Goal: Task Accomplishment & Management: Use online tool/utility

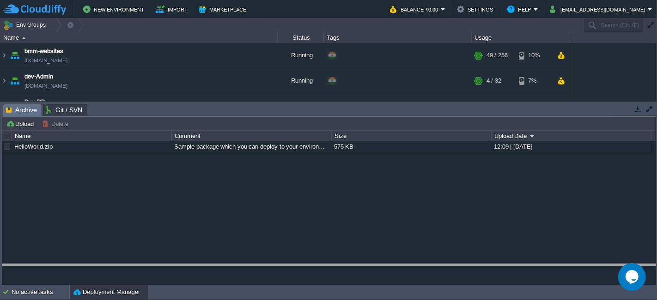
drag, startPoint x: 464, startPoint y: 103, endPoint x: 415, endPoint y: 285, distance: 188.0
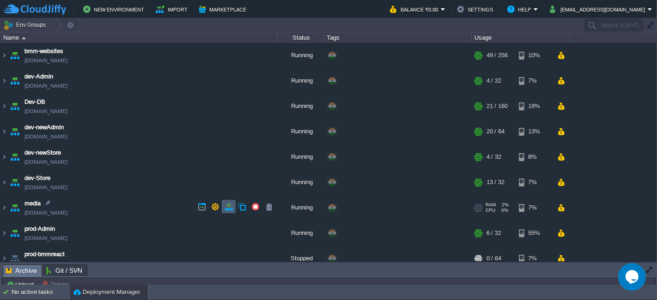
scroll to position [36, 0]
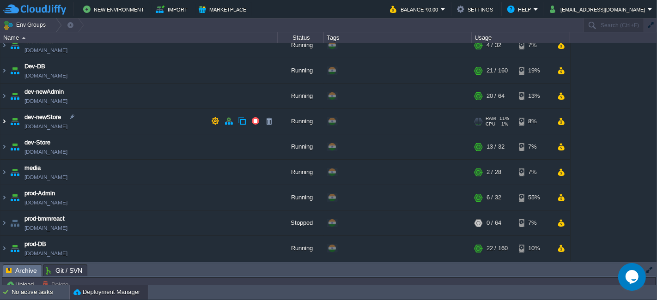
click at [6, 119] on img at bounding box center [3, 121] width 7 height 25
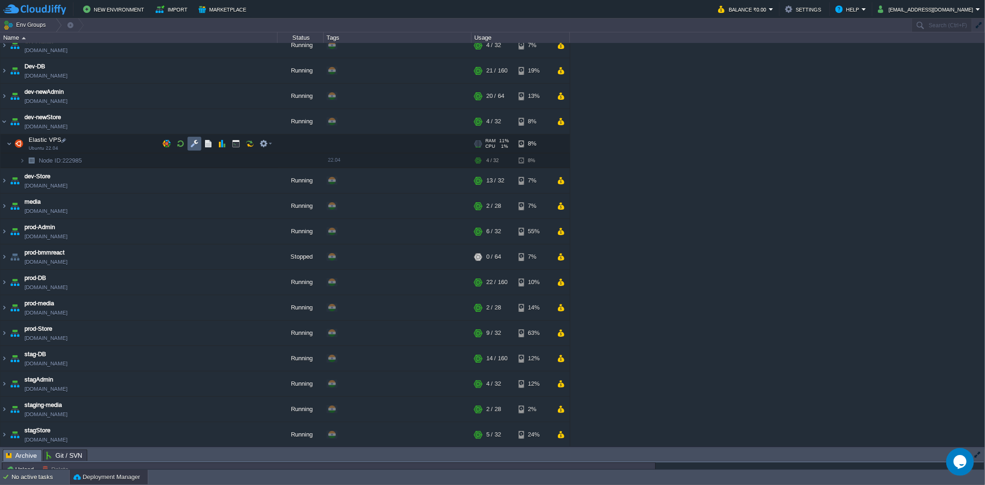
drag, startPoint x: 196, startPoint y: 143, endPoint x: 204, endPoint y: 144, distance: 8.4
click at [196, 143] on button "button" at bounding box center [194, 143] width 8 height 8
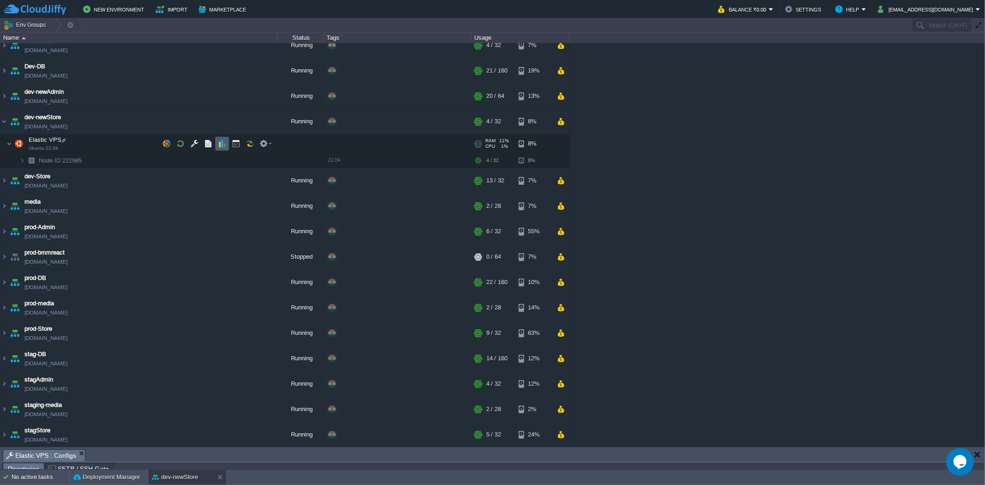
scroll to position [17, 0]
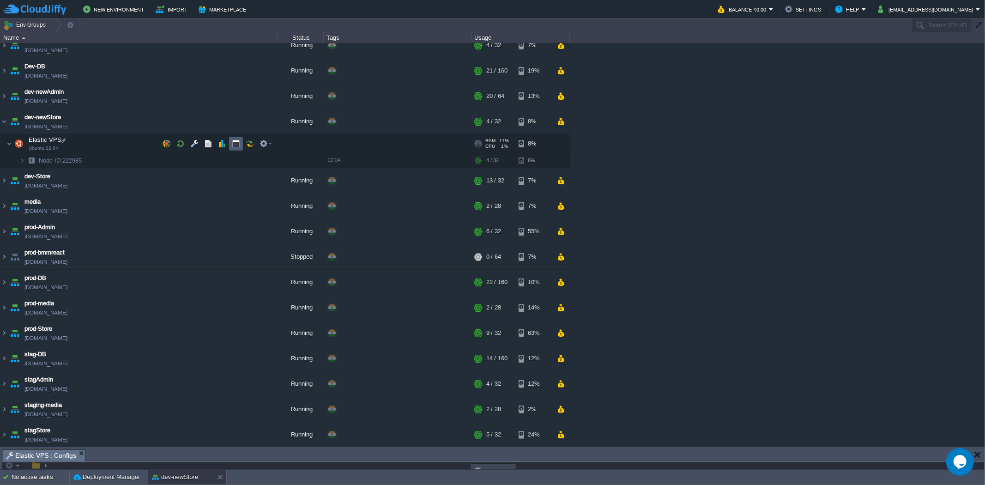
drag, startPoint x: 237, startPoint y: 145, endPoint x: 247, endPoint y: 159, distance: 17.0
click at [237, 145] on button "button" at bounding box center [236, 143] width 8 height 8
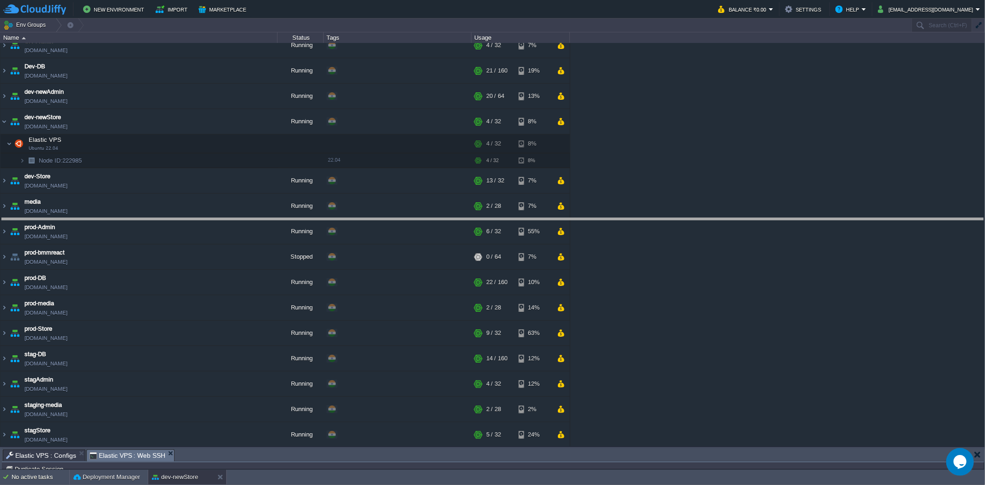
drag, startPoint x: 329, startPoint y: 456, endPoint x: 338, endPoint y: 152, distance: 304.0
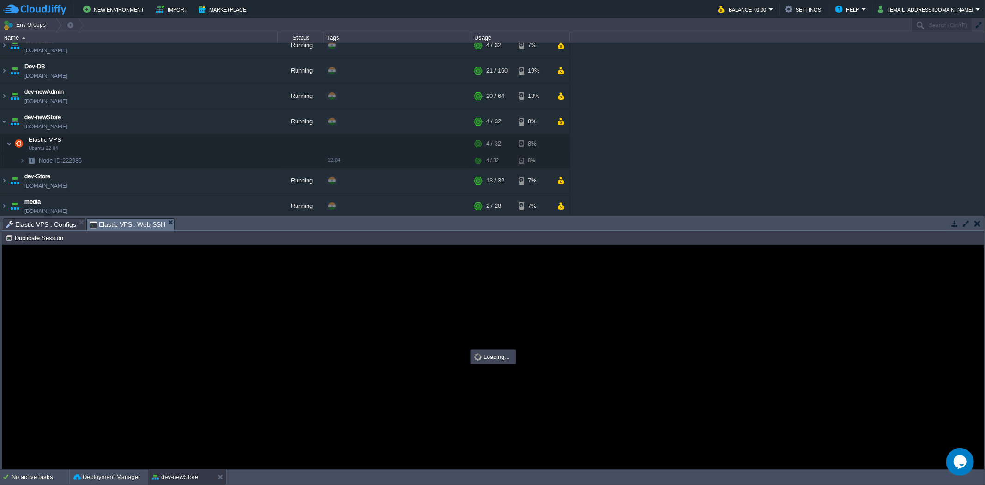
scroll to position [0, 0]
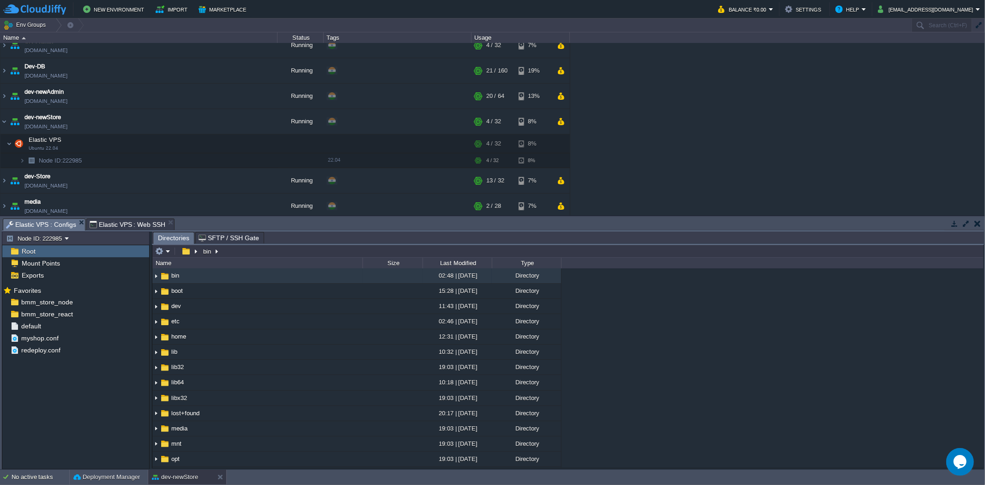
click at [59, 222] on span "Elastic VPS : Configs" at bounding box center [41, 225] width 70 height 12
click at [75, 300] on div "bmm_store_react" at bounding box center [75, 314] width 147 height 12
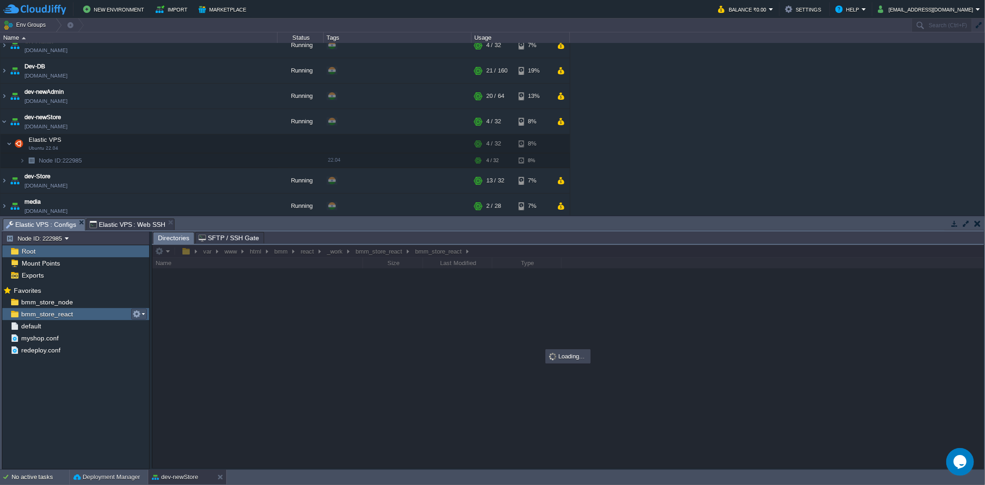
click at [138, 300] on button "button" at bounding box center [137, 314] width 8 height 8
click at [163, 300] on span "Copy Path" at bounding box center [159, 327] width 28 height 7
type input "#000000"
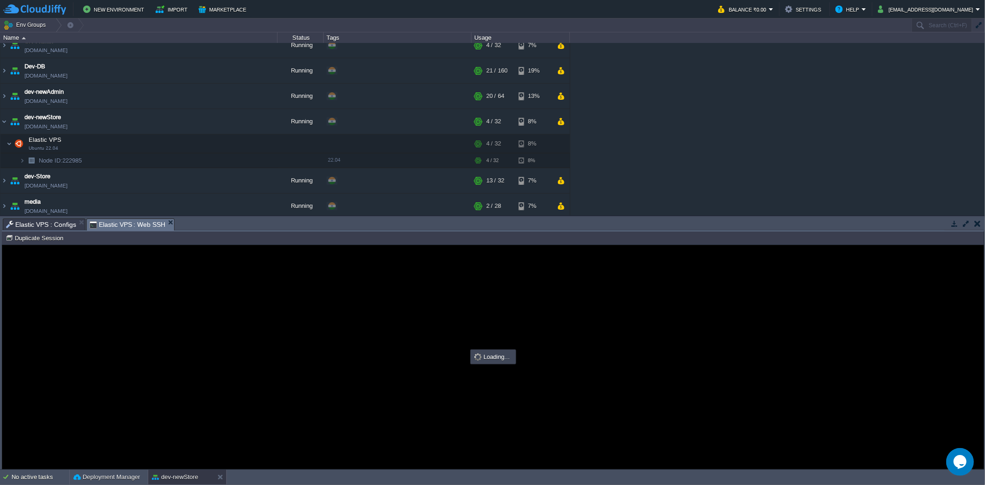
click at [139, 224] on span "Elastic VPS : Web SSH" at bounding box center [128, 225] width 76 height 12
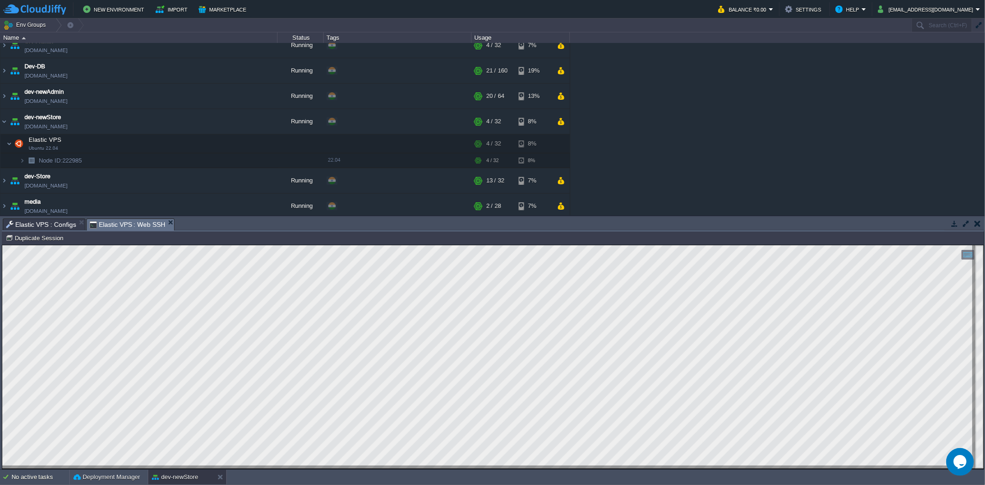
click at [35, 220] on span "Elastic VPS : Configs" at bounding box center [41, 224] width 70 height 11
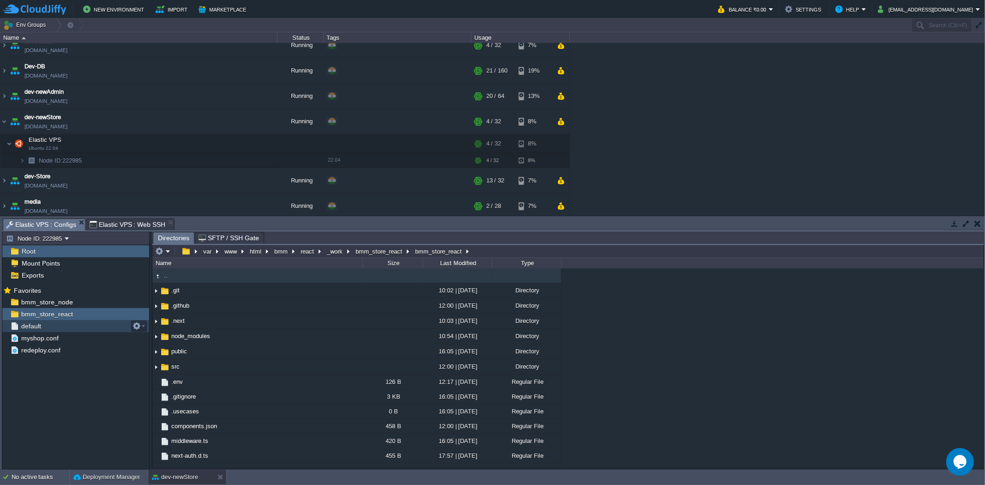
click at [47, 300] on div "default" at bounding box center [75, 326] width 147 height 12
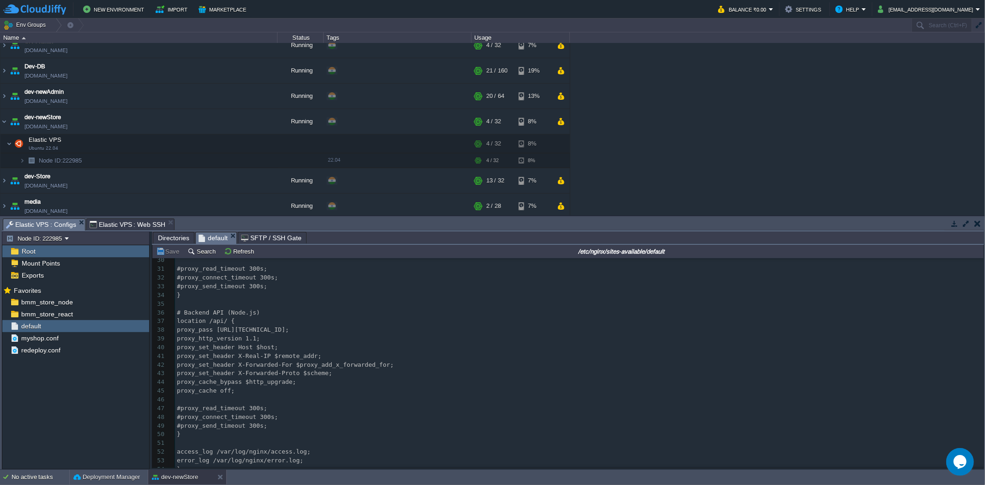
scroll to position [263, 0]
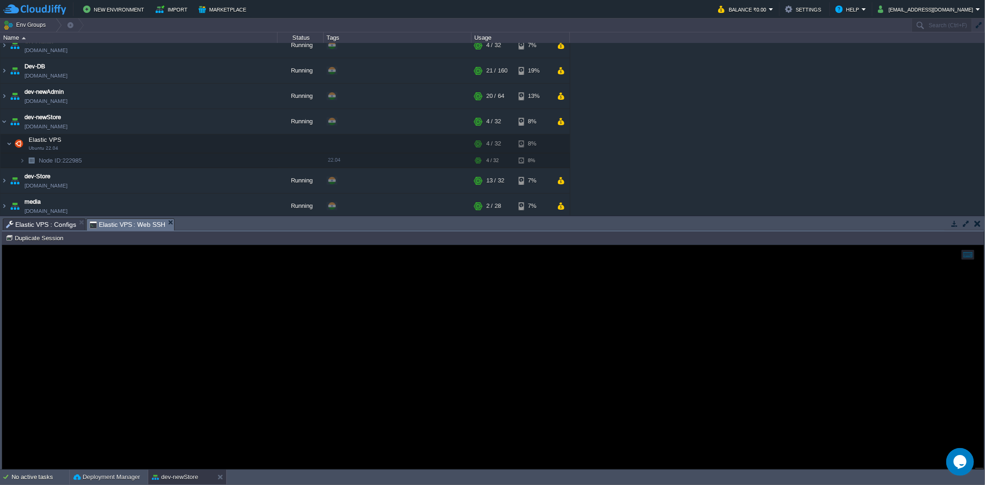
click at [111, 224] on span "Elastic VPS : Web SSH" at bounding box center [128, 225] width 76 height 12
click at [57, 221] on span "Elastic VPS : Configs" at bounding box center [41, 224] width 70 height 11
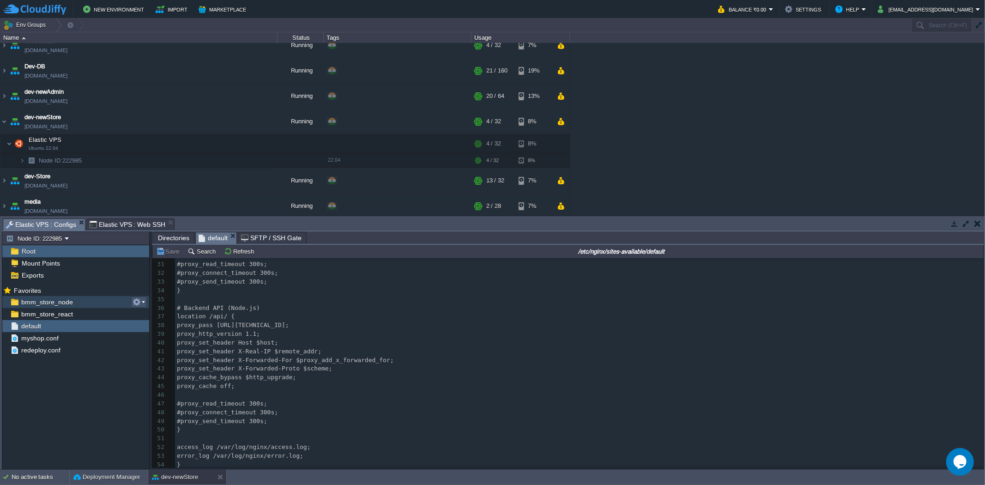
click at [135, 300] on button "button" at bounding box center [137, 302] width 8 height 8
click at [150, 300] on span "Copy Path" at bounding box center [159, 315] width 28 height 7
type textarea "/var/www/html/bmm/node/_work/bmm_store_node/bmm_store_node"
click at [96, 300] on div "bmm_store_react" at bounding box center [75, 314] width 147 height 12
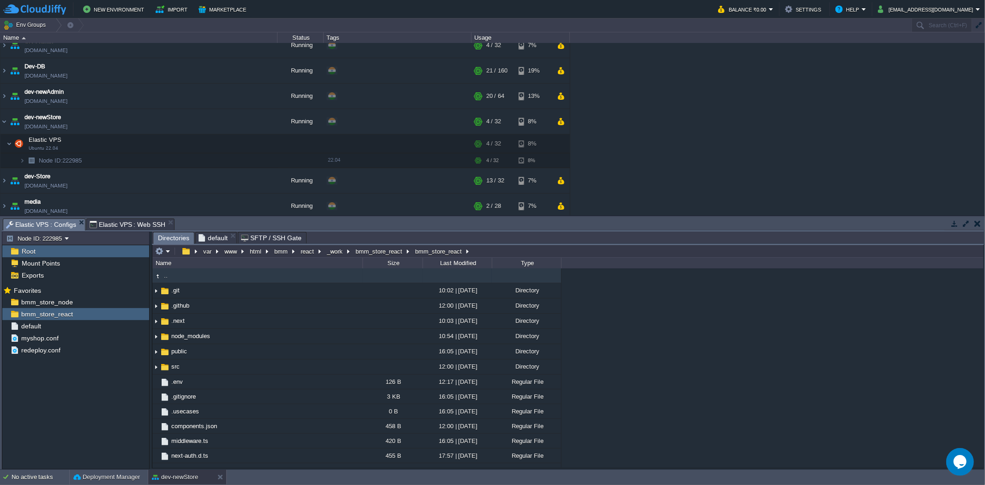
click at [125, 221] on span "Elastic VPS : Web SSH" at bounding box center [128, 224] width 76 height 11
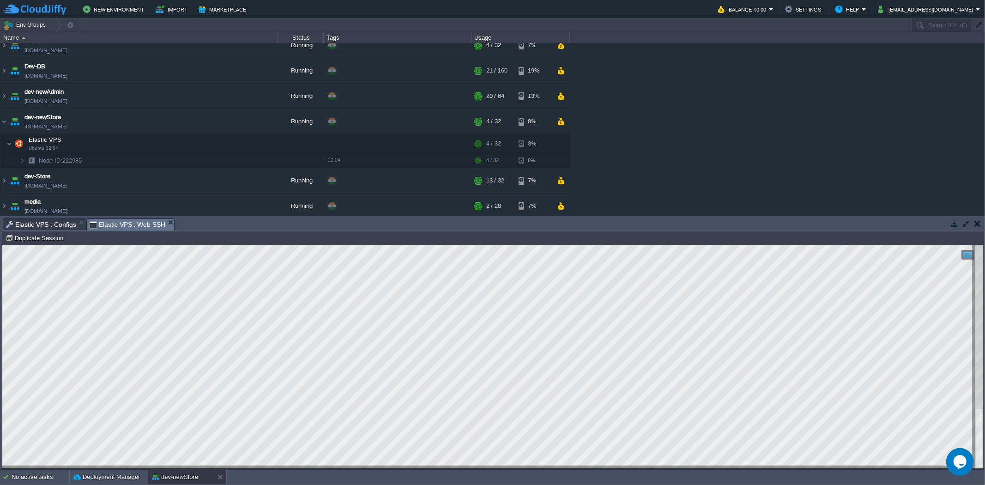
click at [36, 224] on span "Elastic VPS : Configs" at bounding box center [41, 224] width 70 height 11
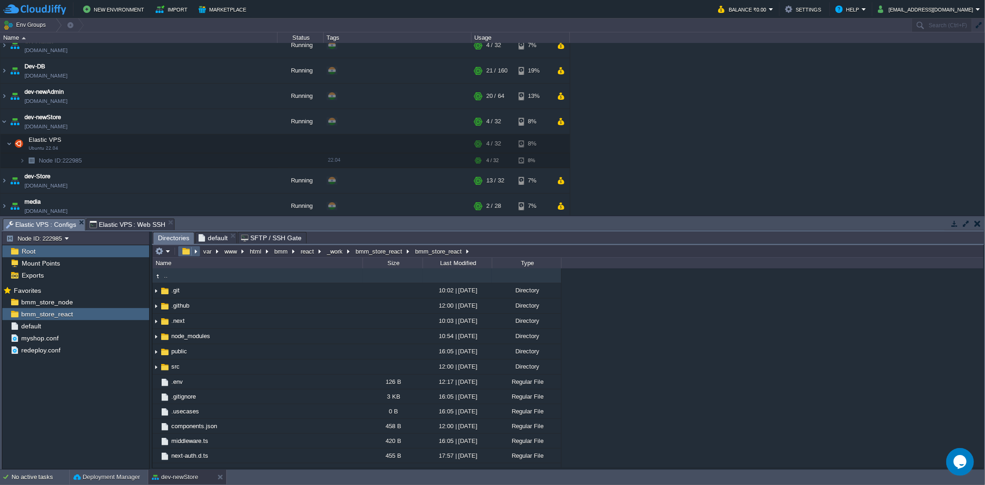
click at [195, 254] on em at bounding box center [189, 251] width 20 height 8
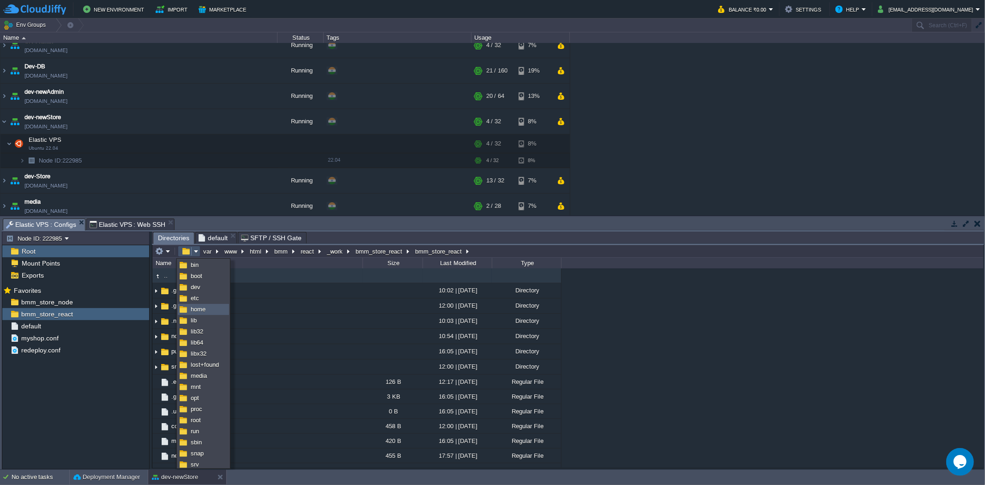
click at [194, 300] on link "home" at bounding box center [203, 309] width 50 height 10
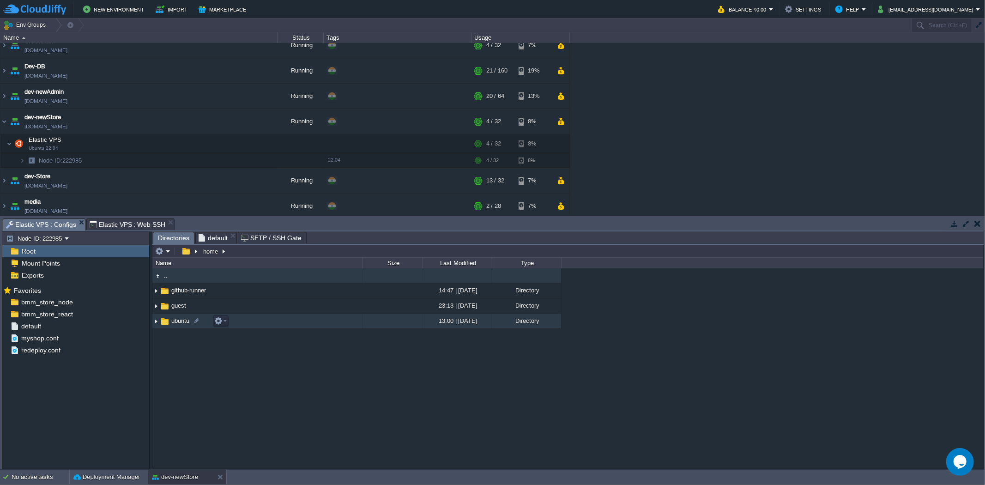
click at [178, 300] on span "ubuntu" at bounding box center [180, 321] width 21 height 8
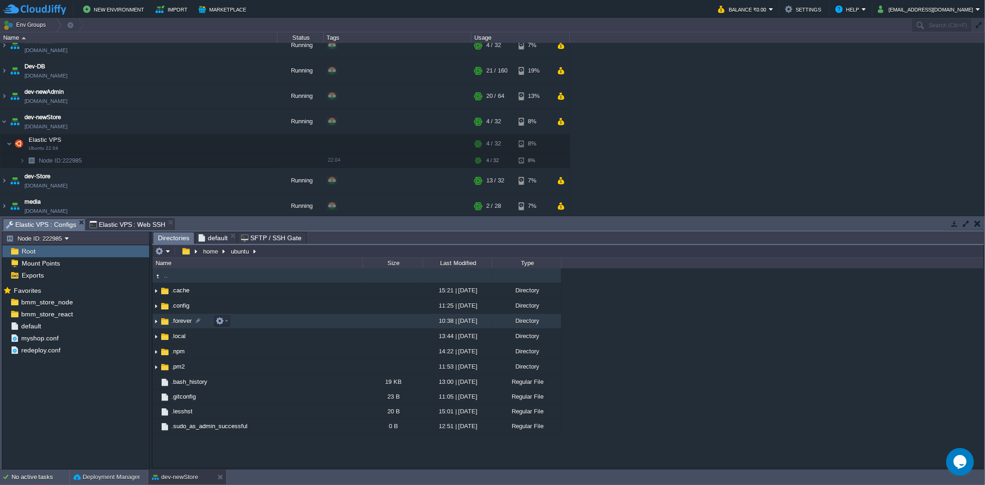
click at [178, 300] on span ".forever" at bounding box center [181, 321] width 23 height 8
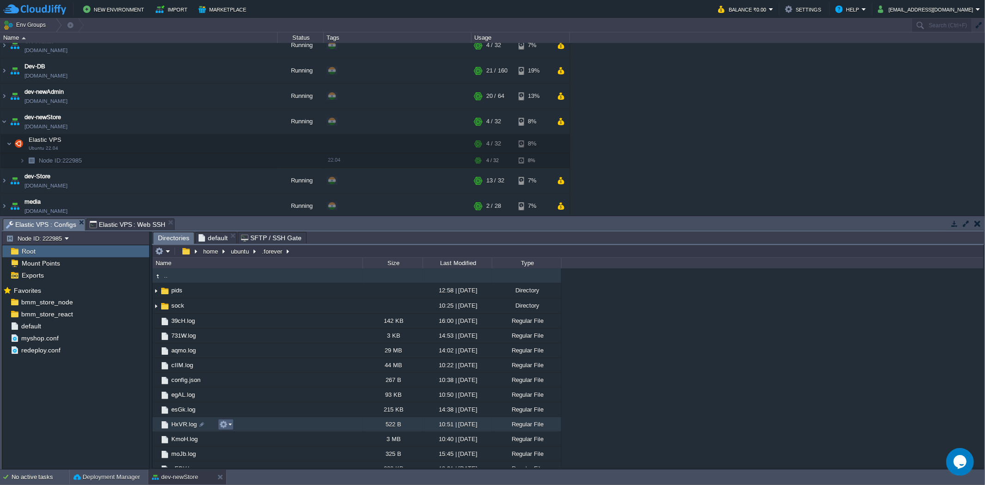
scroll to position [54, 0]
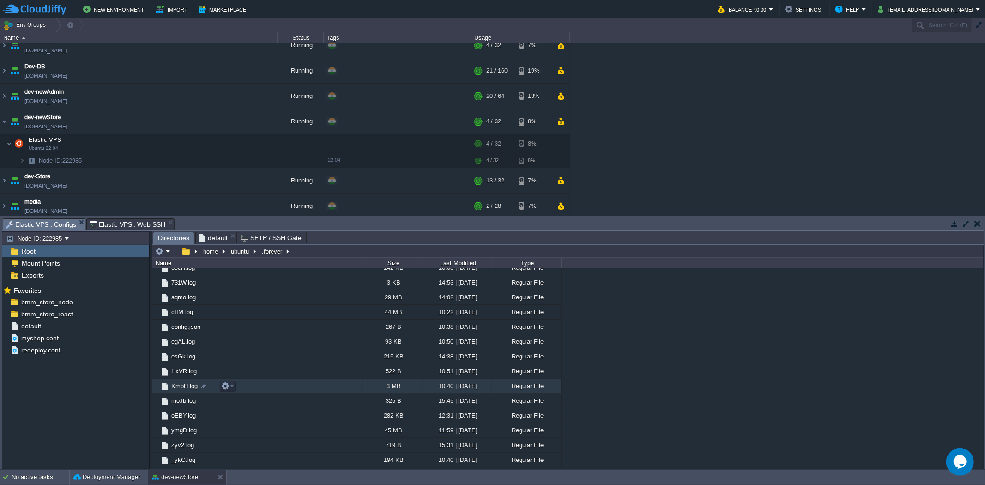
click at [186, 300] on span "KmoH.log" at bounding box center [184, 386] width 29 height 8
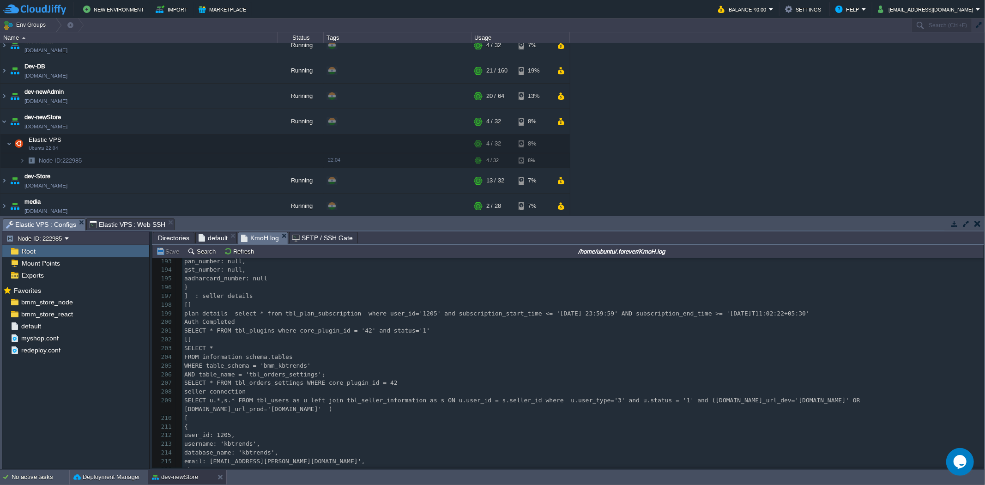
scroll to position [0, 0]
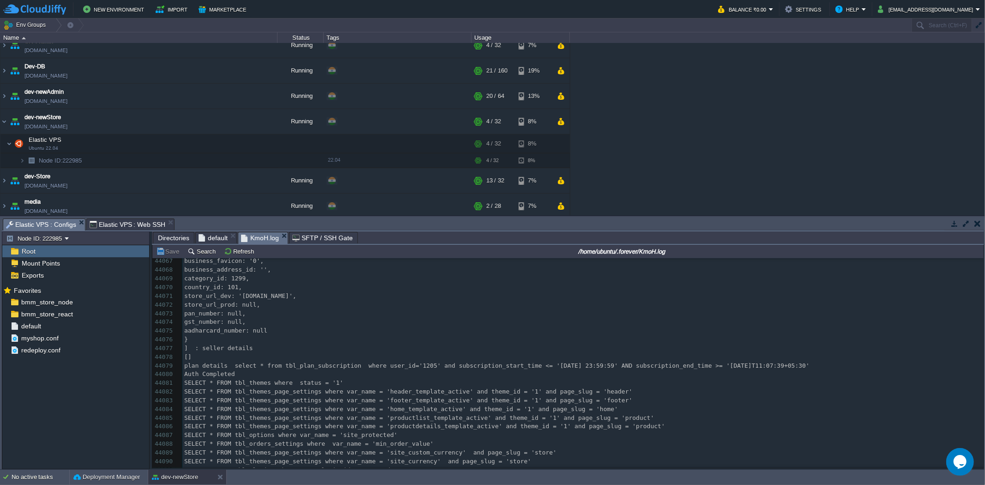
click at [139, 223] on span "Elastic VPS : Web SSH" at bounding box center [128, 224] width 76 height 11
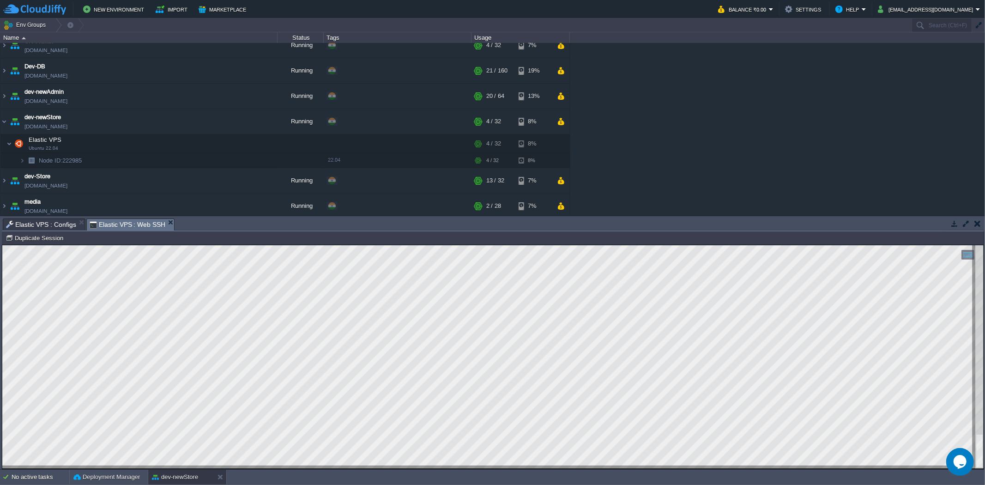
click at [43, 220] on span "Elastic VPS : Configs" at bounding box center [41, 224] width 70 height 11
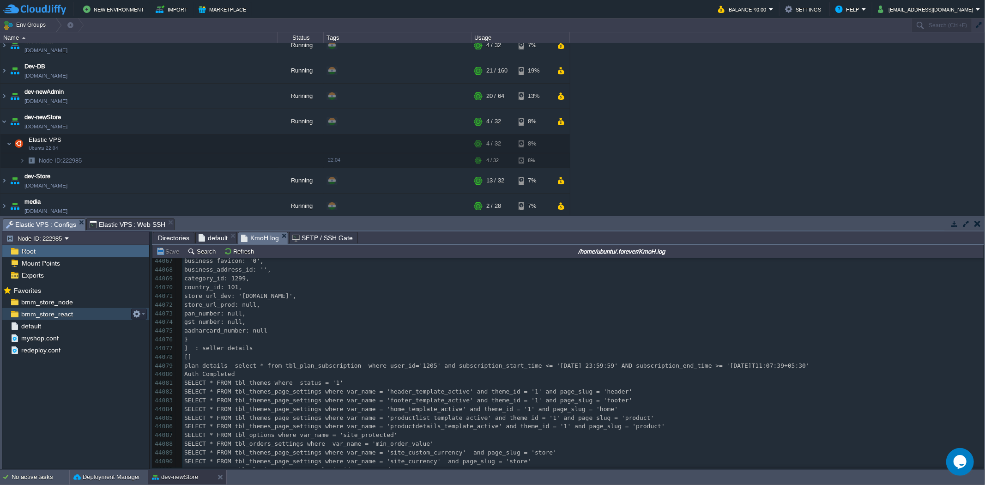
click at [59, 300] on span "bmm_store_react" at bounding box center [46, 314] width 55 height 8
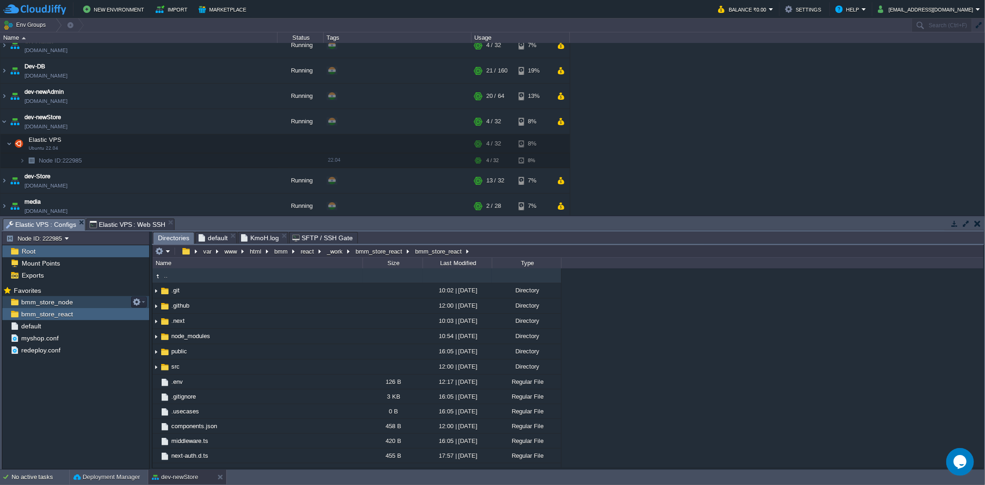
click at [73, 300] on div "bmm_store_node" at bounding box center [75, 302] width 147 height 12
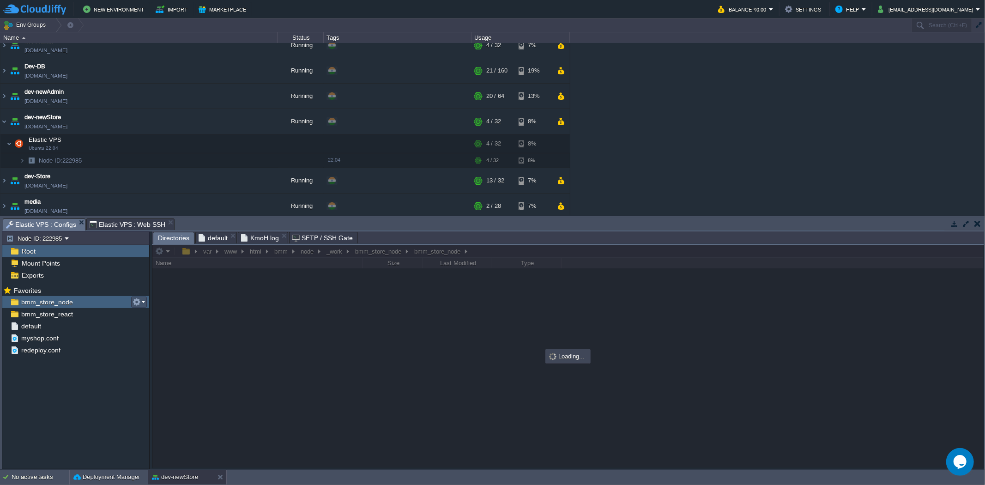
click at [135, 300] on button "button" at bounding box center [137, 302] width 8 height 8
click at [155, 300] on span "Copy Path" at bounding box center [159, 315] width 28 height 7
click at [133, 223] on span "Elastic VPS : Web SSH" at bounding box center [128, 224] width 76 height 11
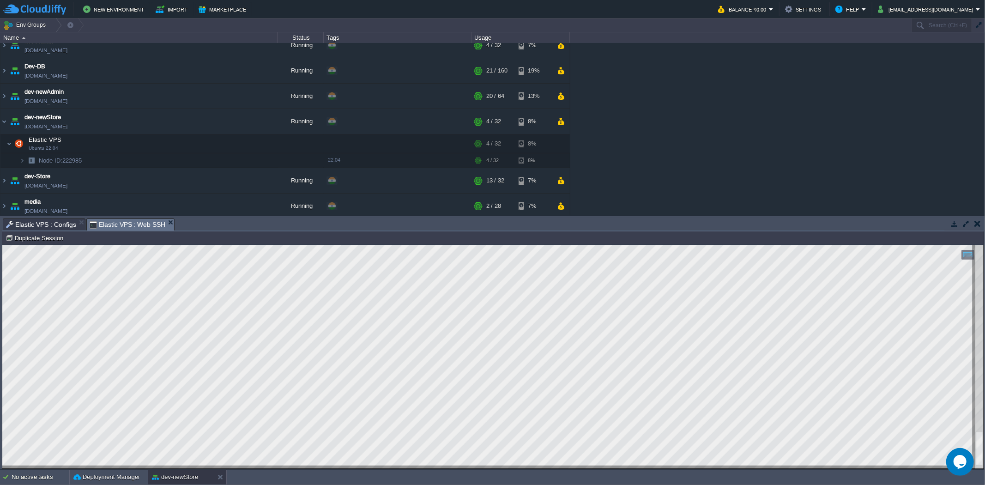
click at [65, 224] on span "Elastic VPS : Configs" at bounding box center [41, 224] width 70 height 11
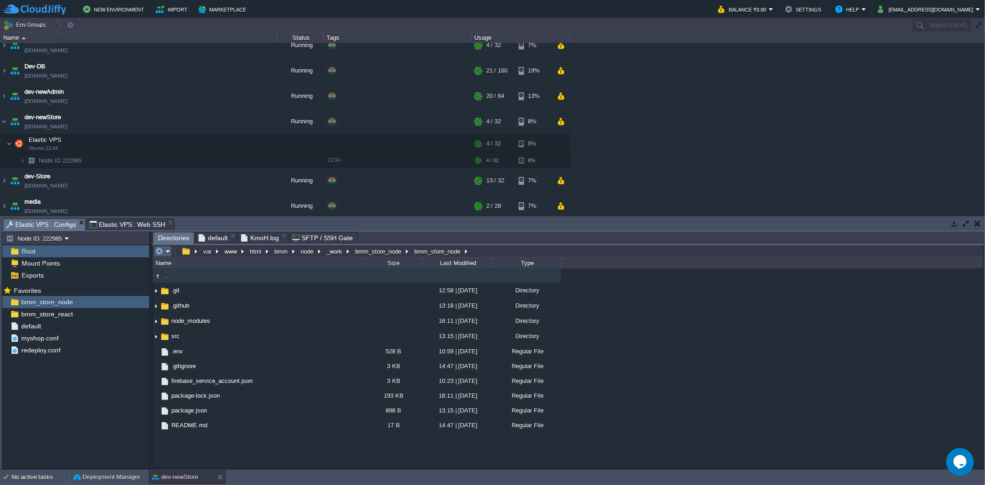
click at [166, 252] on em at bounding box center [162, 251] width 15 height 8
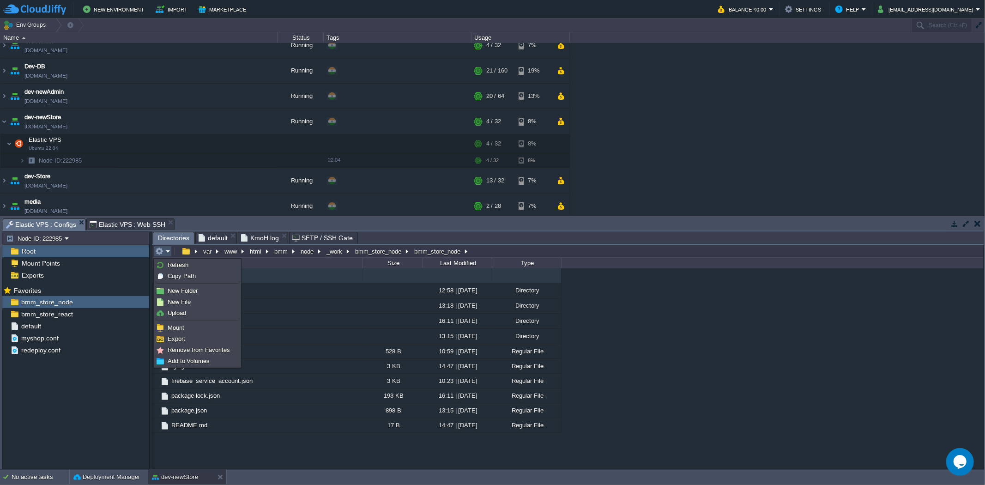
click at [294, 263] on div "Name" at bounding box center [257, 263] width 209 height 11
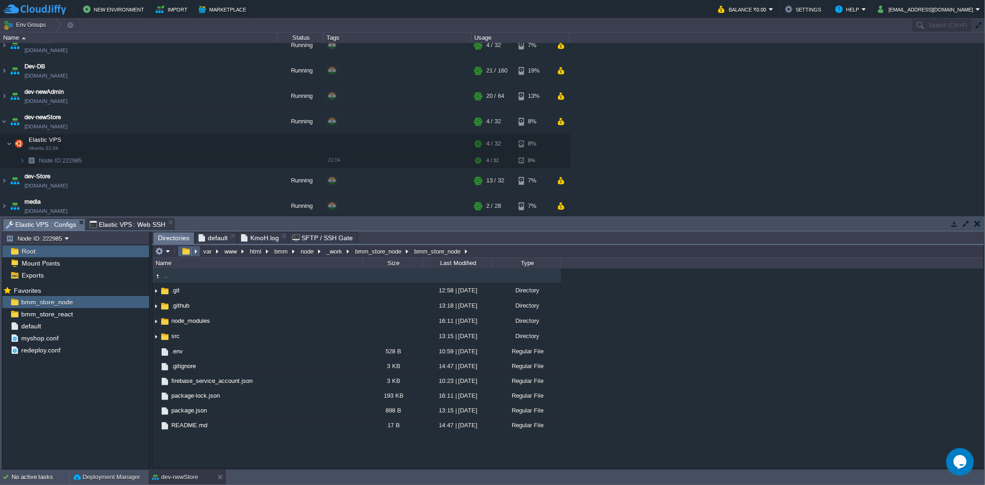
click at [185, 254] on button "button" at bounding box center [185, 251] width 13 height 8
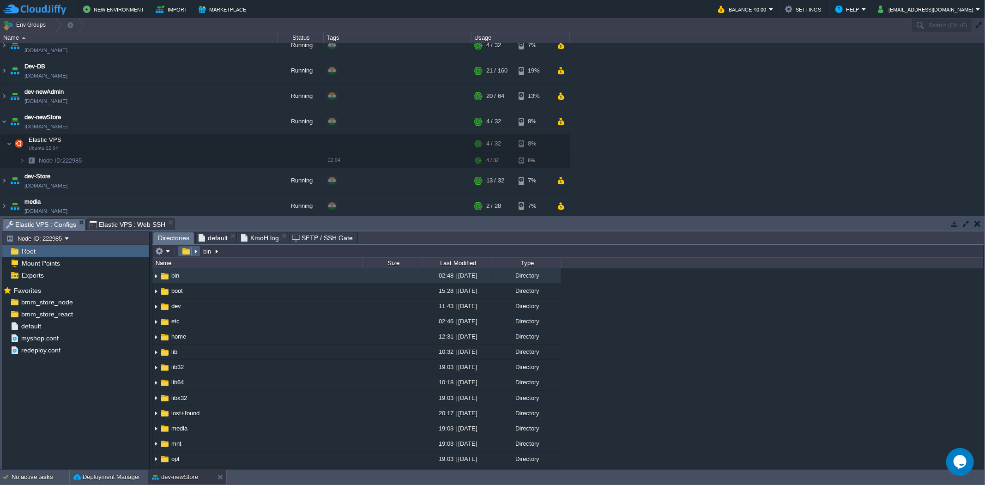
click at [196, 255] on em at bounding box center [189, 251] width 20 height 8
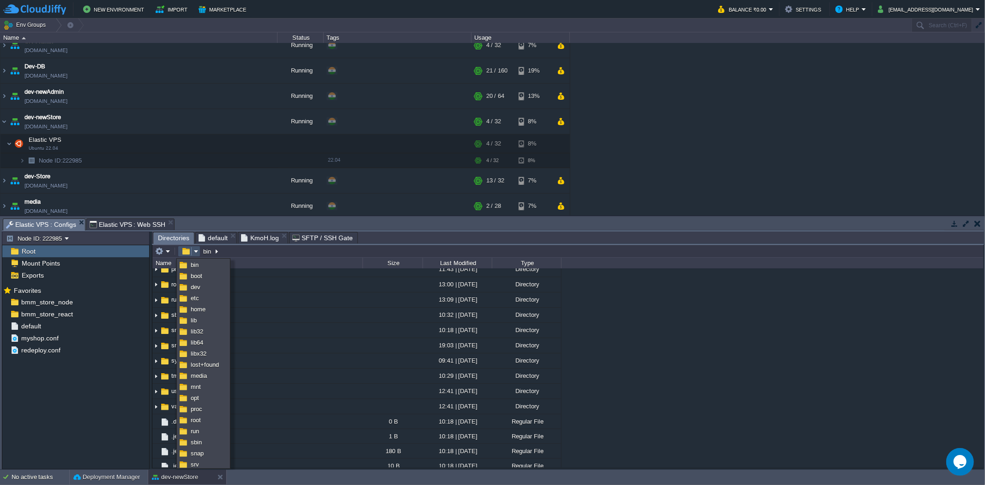
type input "/bin"
click at [287, 253] on input "/bin" at bounding box center [567, 251] width 831 height 13
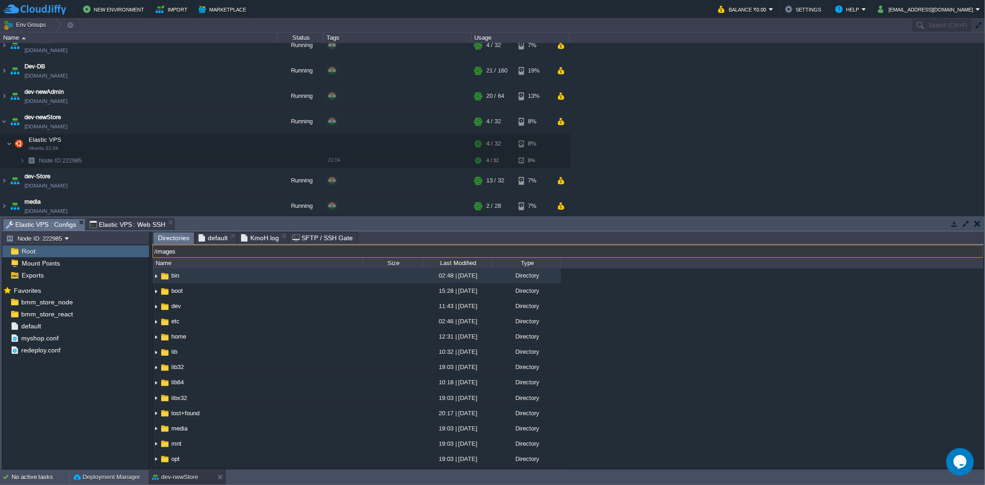
type input "/images"
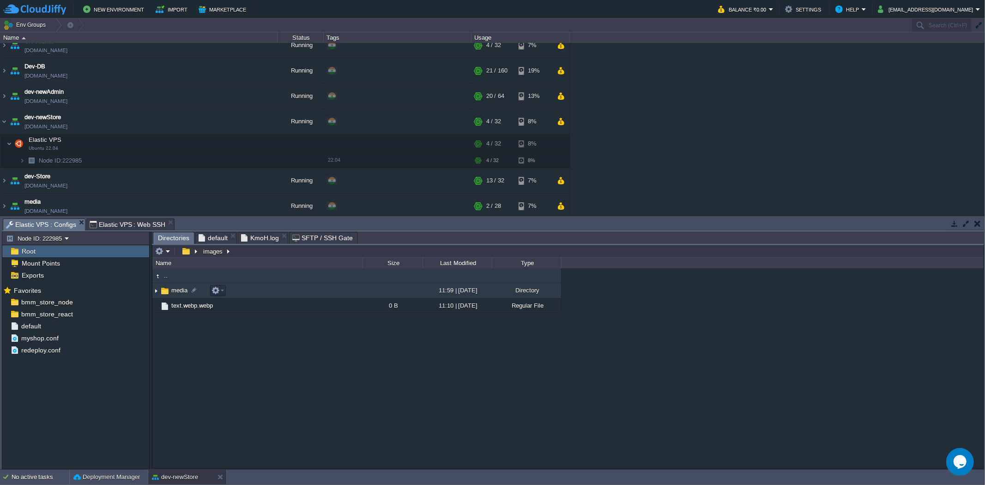
click at [179, 292] on span "media" at bounding box center [179, 290] width 19 height 8
click at [156, 294] on img at bounding box center [155, 291] width 7 height 14
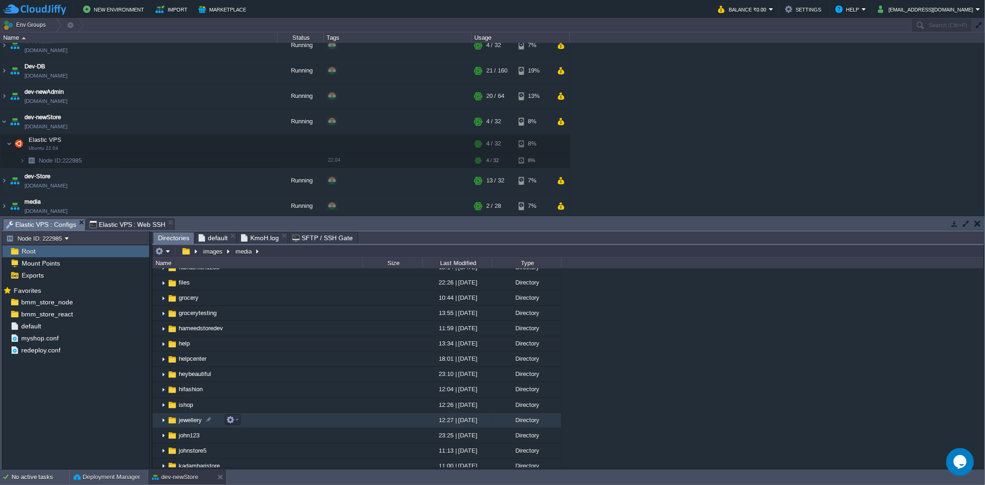
scroll to position [308, 0]
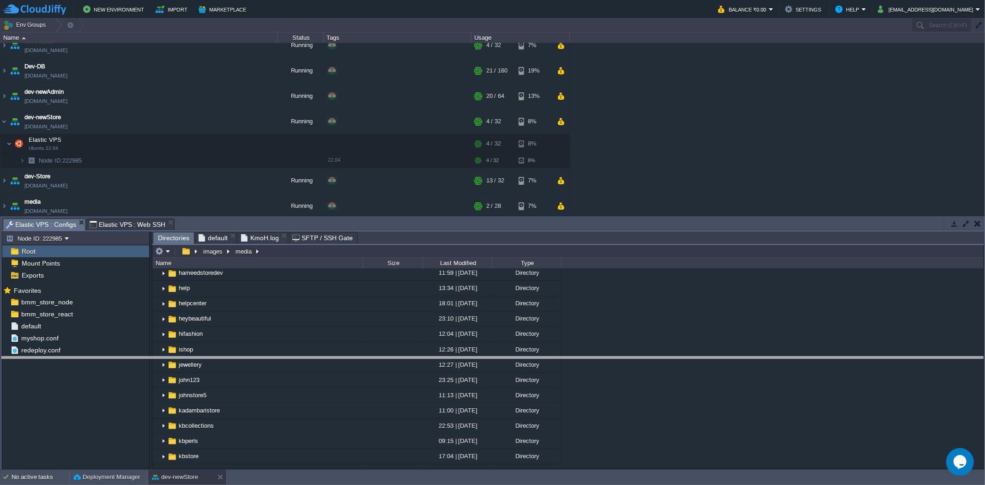
drag, startPoint x: 229, startPoint y: 220, endPoint x: 243, endPoint y: 358, distance: 139.3
click at [243, 300] on body "New Environment Import Marketplace Bonus ₹0.00 Upgrade Account Balance ₹0.00 Se…" at bounding box center [492, 242] width 985 height 485
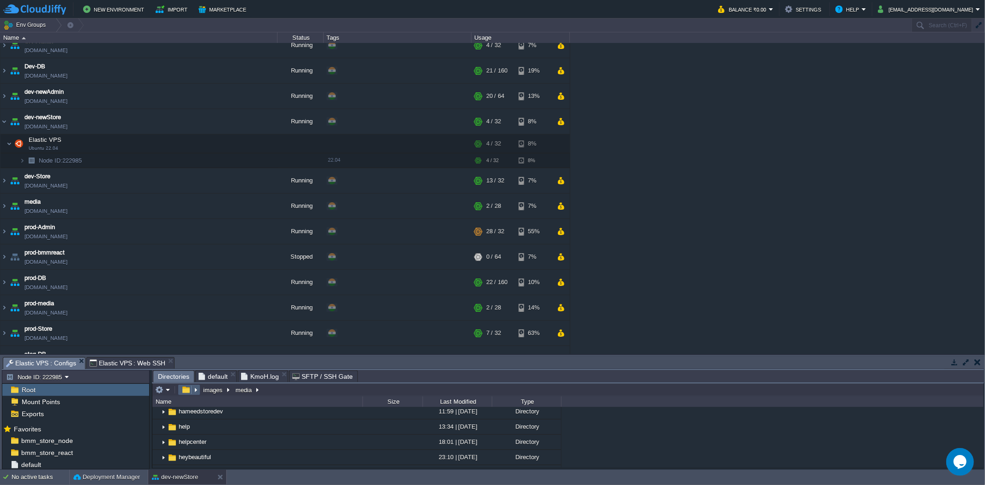
click at [184, 300] on td at bounding box center [189, 389] width 23 height 11
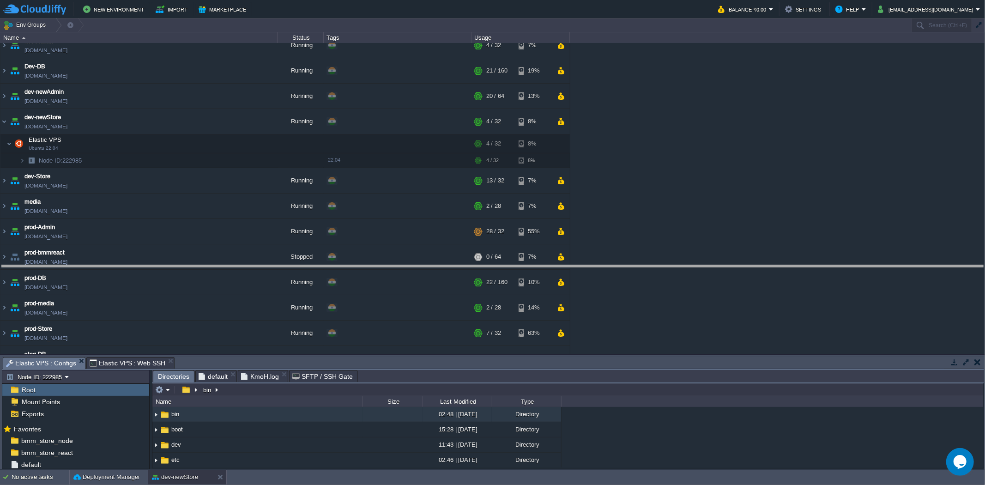
drag, startPoint x: 328, startPoint y: 366, endPoint x: 347, endPoint y: 275, distance: 93.5
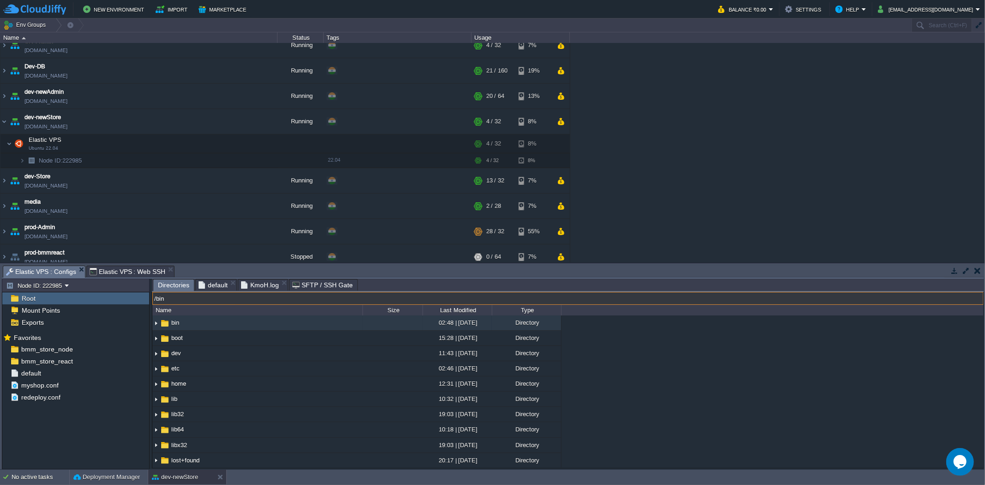
click at [231, 300] on input "/bin" at bounding box center [567, 298] width 831 height 13
type input "media"
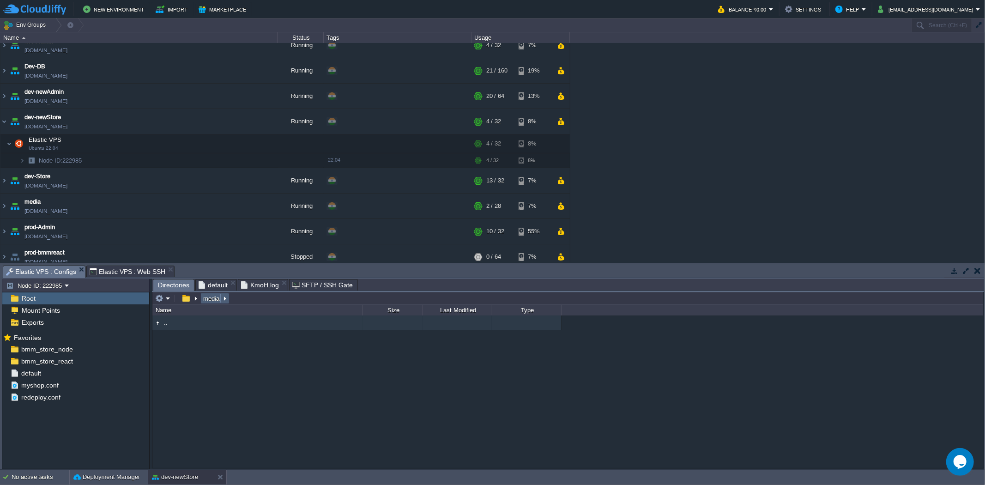
click at [227, 300] on em "media" at bounding box center [215, 298] width 26 height 8
click at [257, 300] on input "/media" at bounding box center [567, 298] width 831 height 13
type input "images"
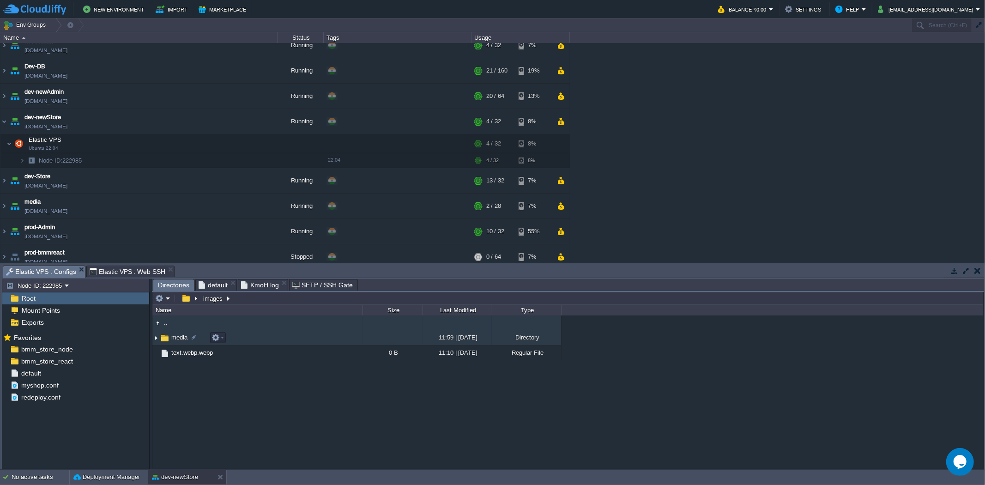
click at [157, 300] on img at bounding box center [155, 338] width 7 height 14
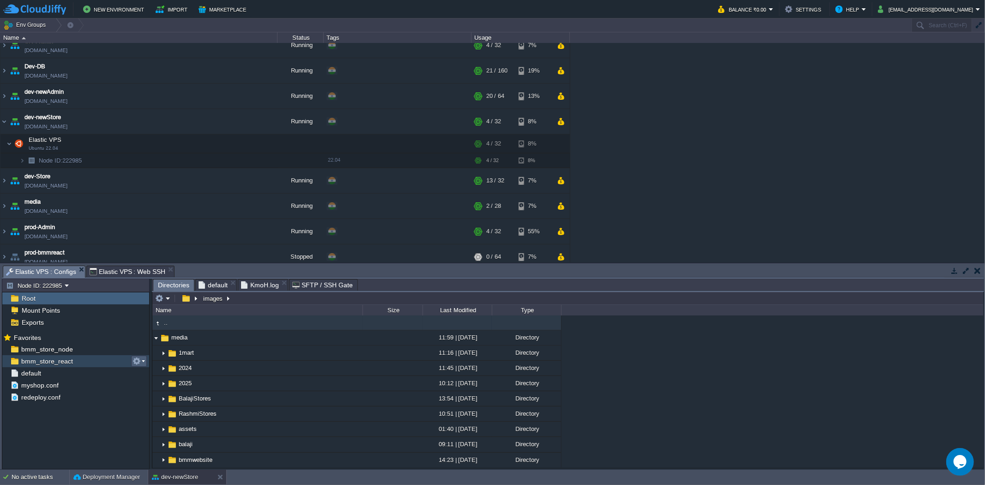
click at [139, 300] on button "button" at bounding box center [137, 361] width 8 height 8
click at [157, 300] on span "Copy Path" at bounding box center [159, 374] width 28 height 7
click at [119, 269] on span "Elastic VPS : Web SSH" at bounding box center [128, 271] width 76 height 11
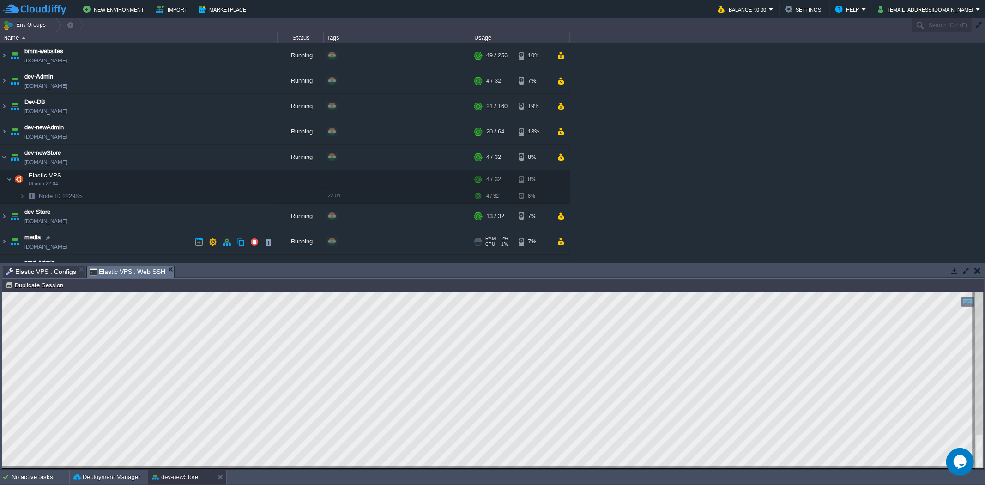
scroll to position [51, 0]
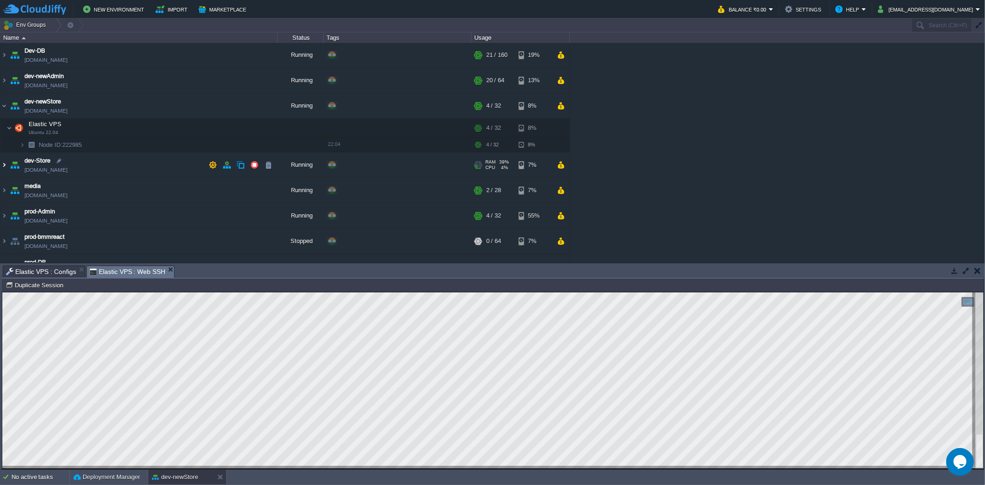
click at [6, 167] on img at bounding box center [3, 164] width 7 height 25
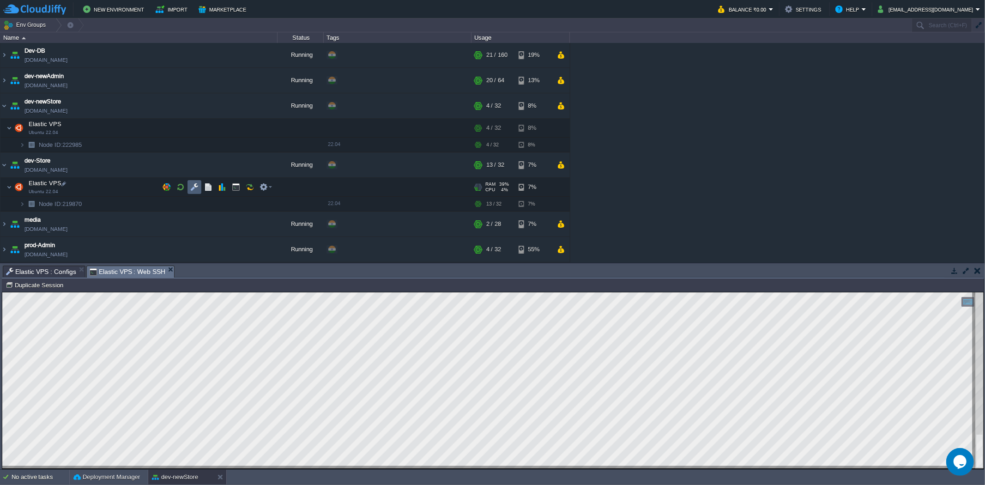
click at [192, 188] on button "button" at bounding box center [194, 187] width 8 height 8
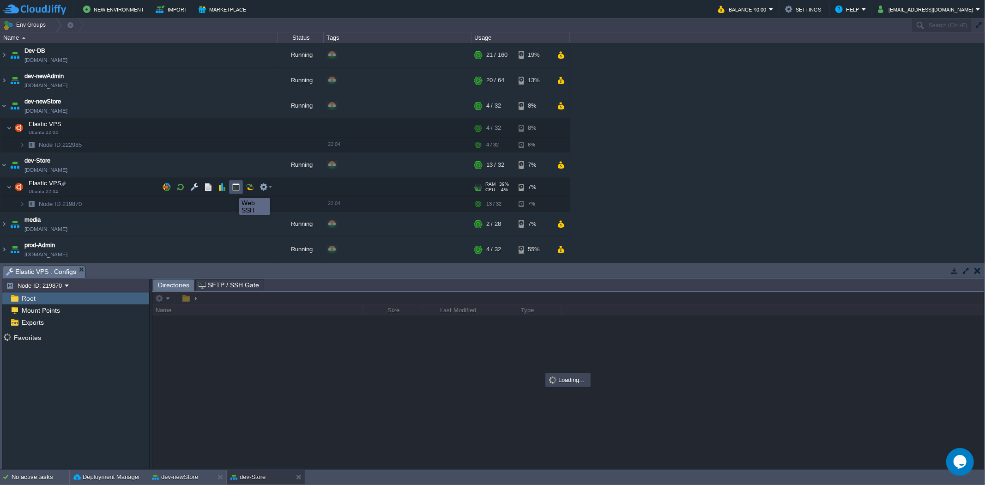
click at [236, 189] on button "button" at bounding box center [236, 187] width 8 height 8
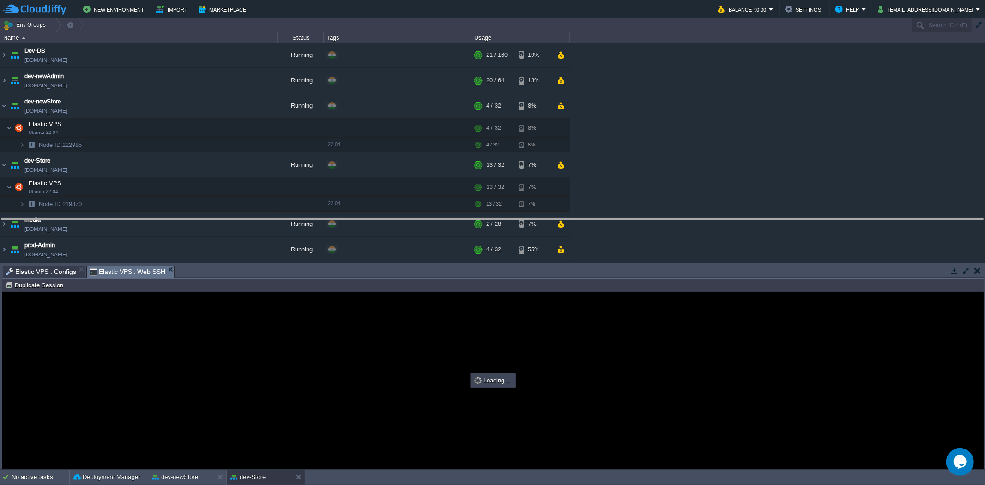
drag, startPoint x: 242, startPoint y: 272, endPoint x: 265, endPoint y: 164, distance: 110.8
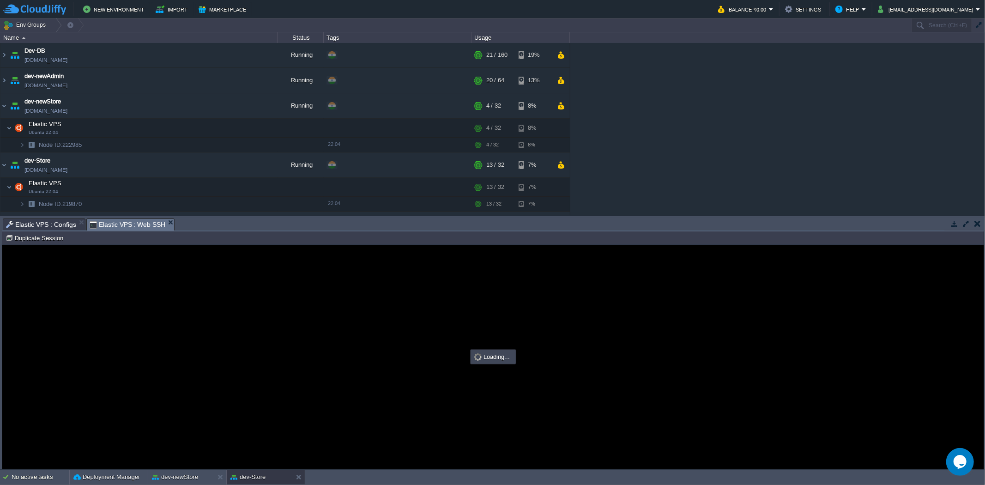
click at [69, 225] on span "Elastic VPS : Configs" at bounding box center [41, 224] width 70 height 11
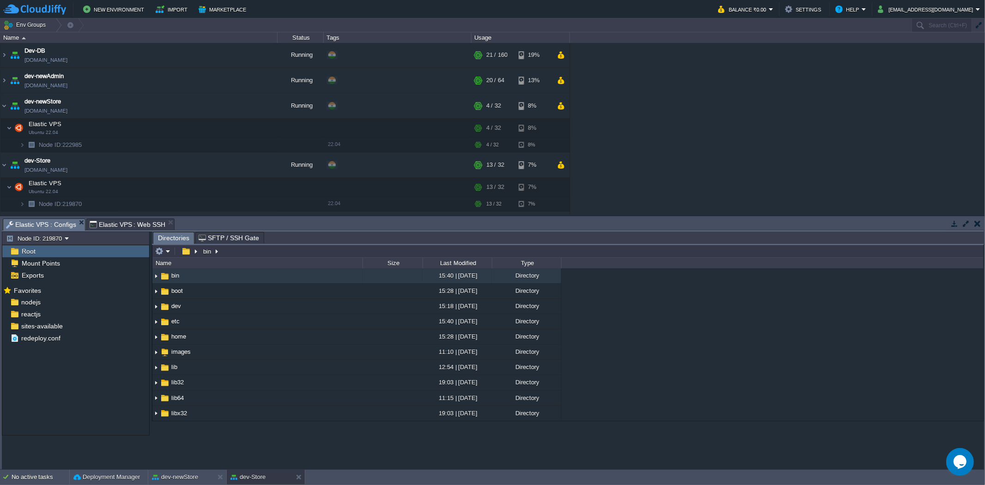
scroll to position [0, 0]
click at [69, 300] on div "reactjs" at bounding box center [75, 314] width 147 height 12
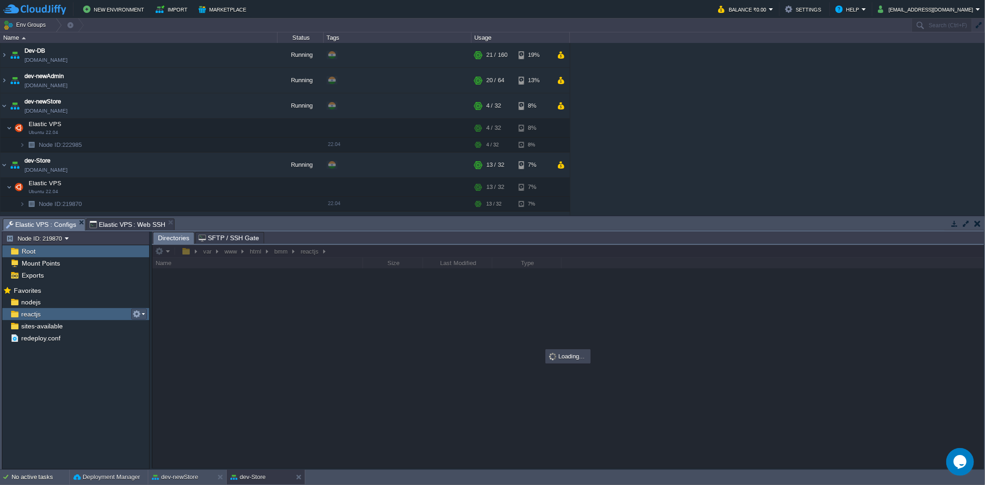
click at [133, 300] on button "button" at bounding box center [137, 314] width 8 height 8
click at [158, 300] on span "Copy Path" at bounding box center [159, 327] width 28 height 7
type textarea "/var/www/html/bmm/reactjs"
type input "#000000"
click at [121, 220] on span "Elastic VPS : Web SSH" at bounding box center [128, 224] width 76 height 11
